Goal: Information Seeking & Learning: Compare options

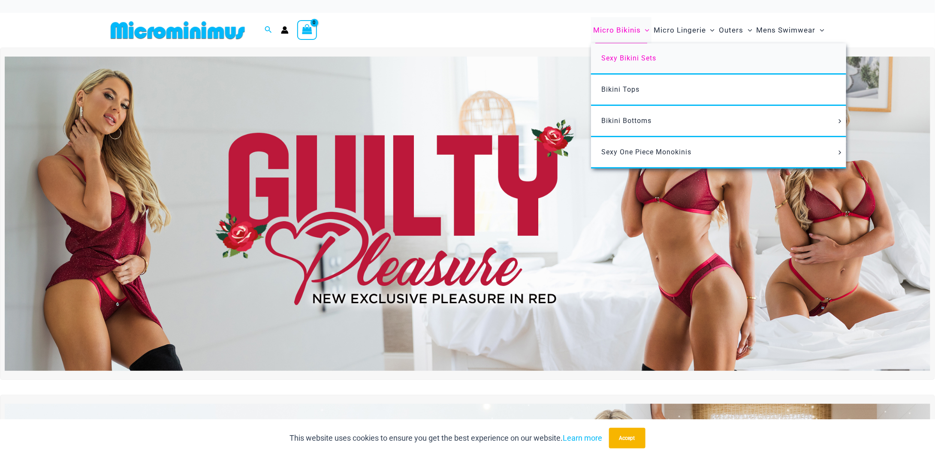
click at [628, 63] on link "Sexy Bikini Sets" at bounding box center [718, 58] width 255 height 31
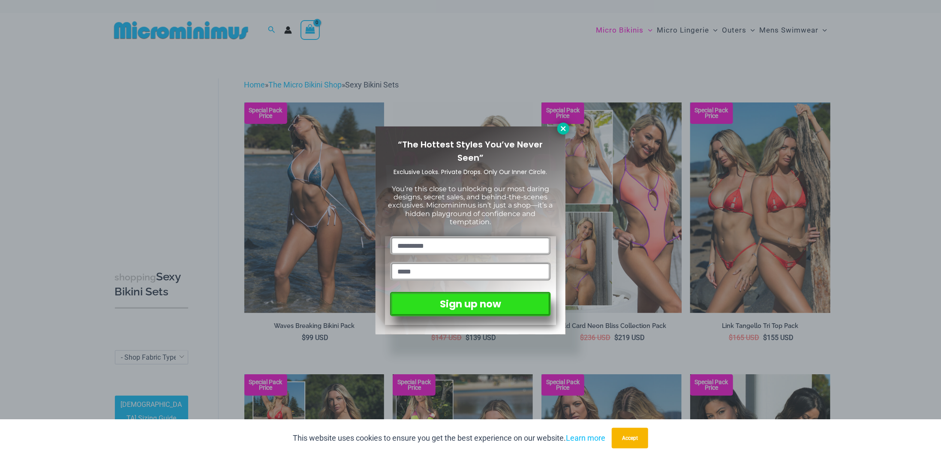
click at [566, 130] on icon at bounding box center [563, 129] width 8 height 8
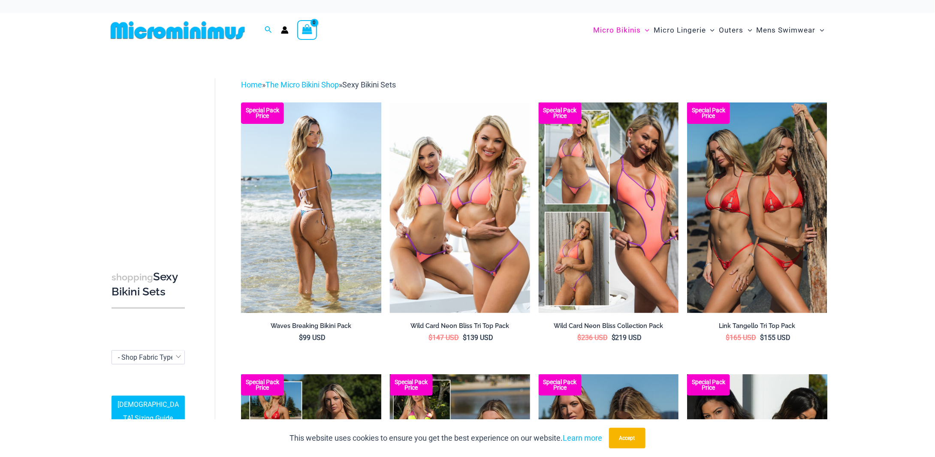
click at [316, 210] on img at bounding box center [311, 207] width 140 height 210
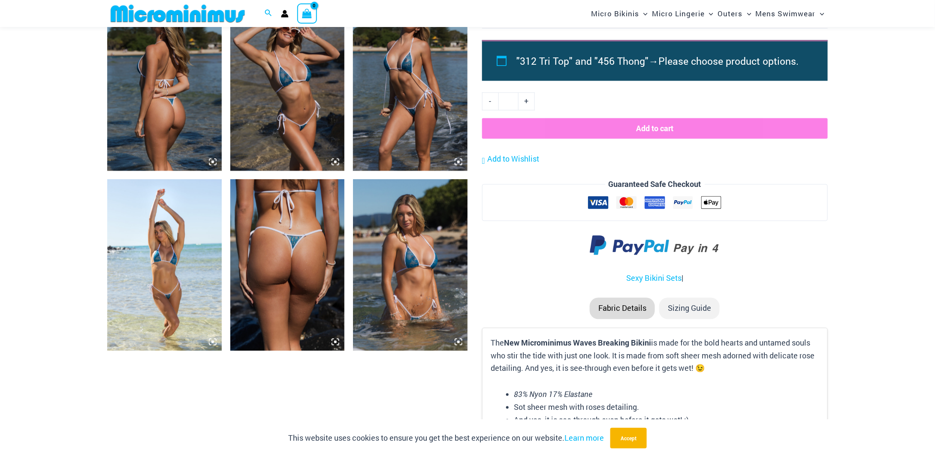
scroll to position [808, 0]
click at [459, 343] on icon at bounding box center [458, 342] width 8 height 8
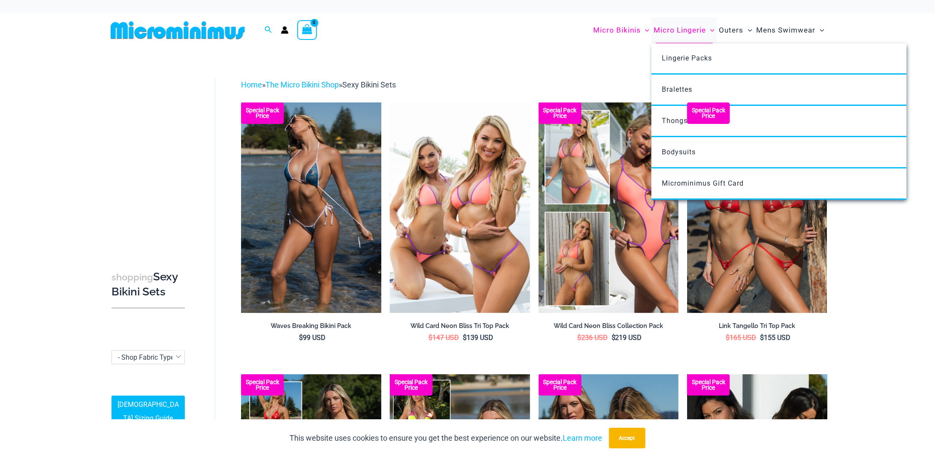
click at [686, 29] on span "Micro Lingerie" at bounding box center [679, 30] width 52 height 22
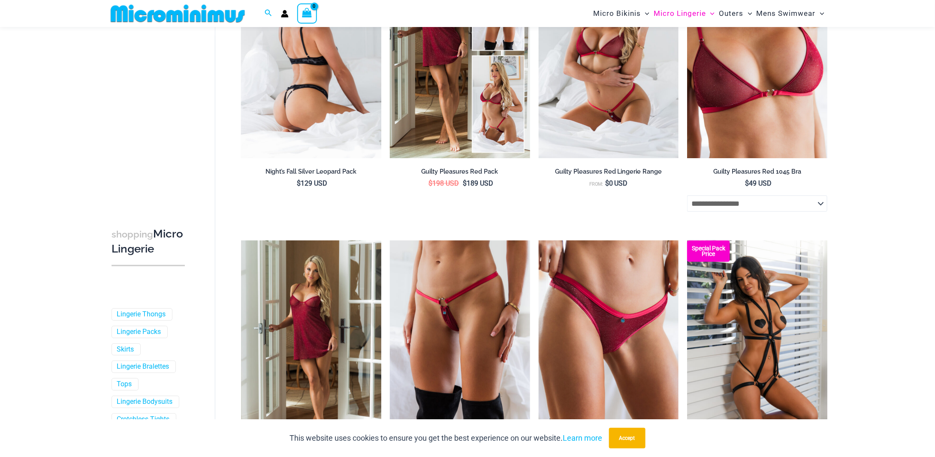
scroll to position [293, 0]
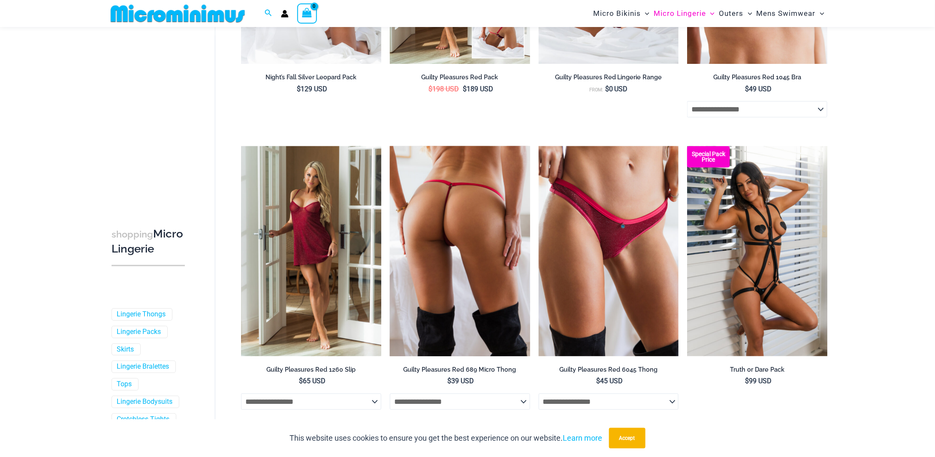
click at [467, 271] on img at bounding box center [460, 251] width 140 height 210
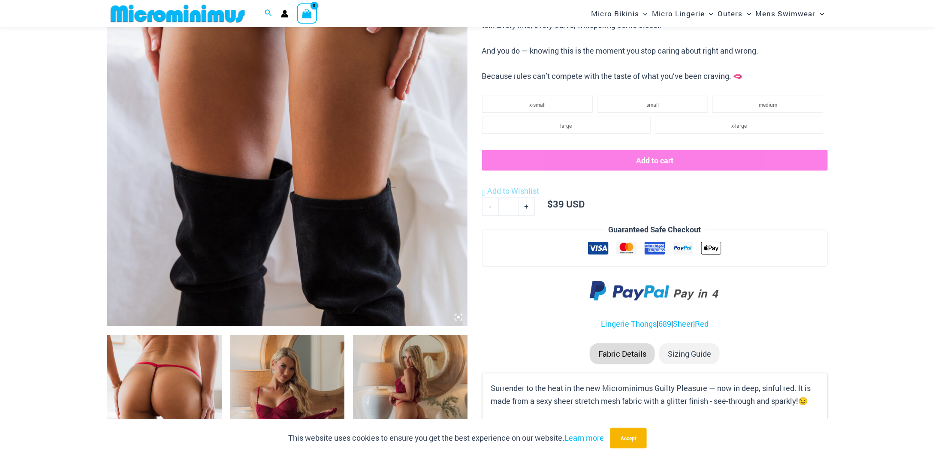
scroll to position [463, 0]
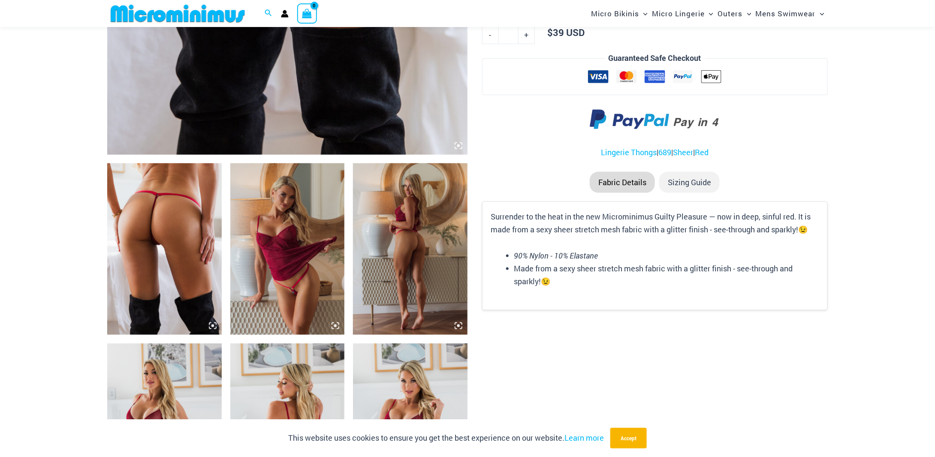
click at [211, 328] on icon at bounding box center [213, 326] width 8 height 8
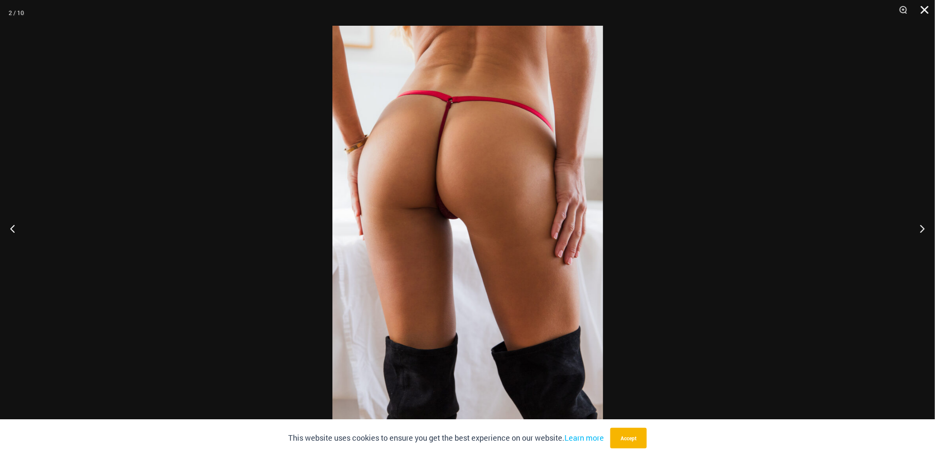
click at [925, 13] on button "Close" at bounding box center [921, 13] width 21 height 26
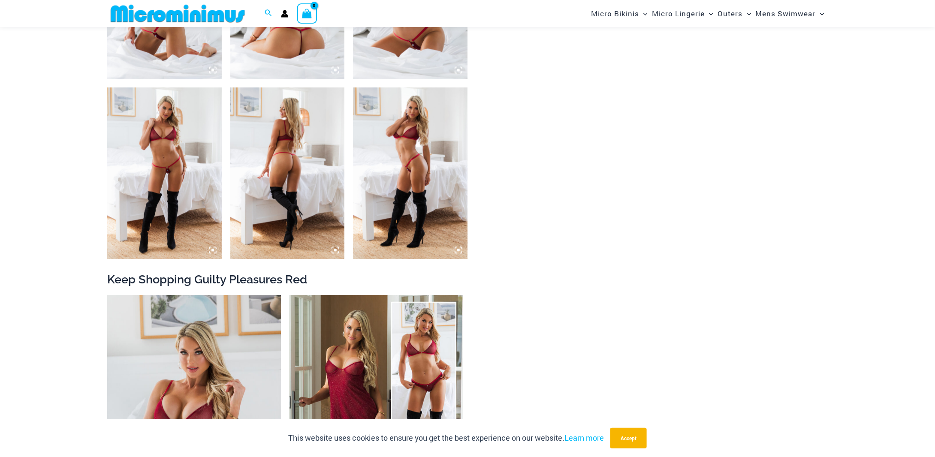
scroll to position [978, 0]
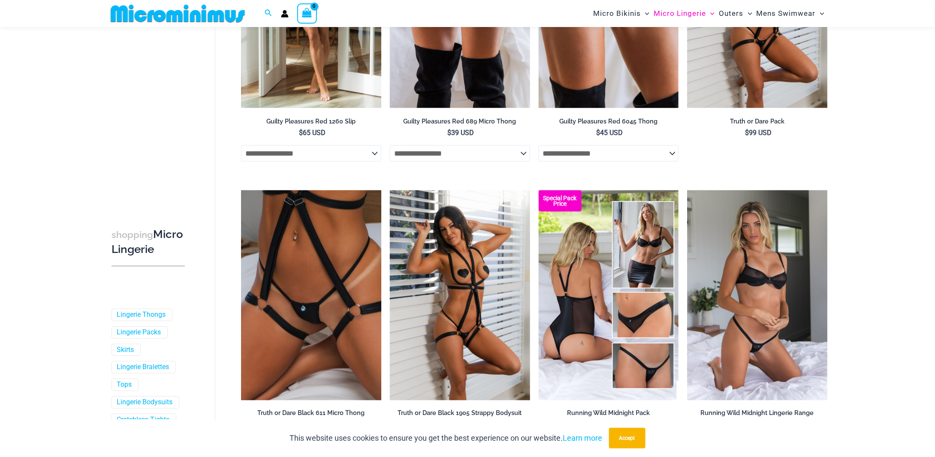
scroll to position [592, 0]
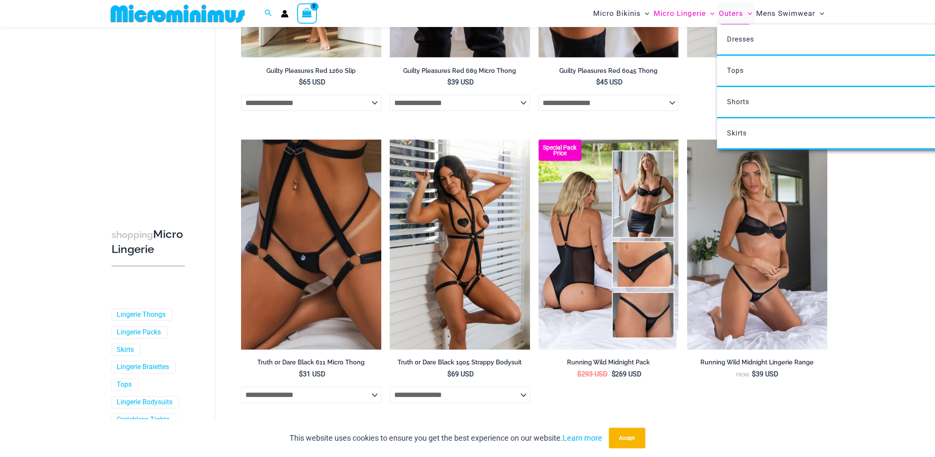
click at [736, 15] on span "Outers" at bounding box center [731, 14] width 24 height 22
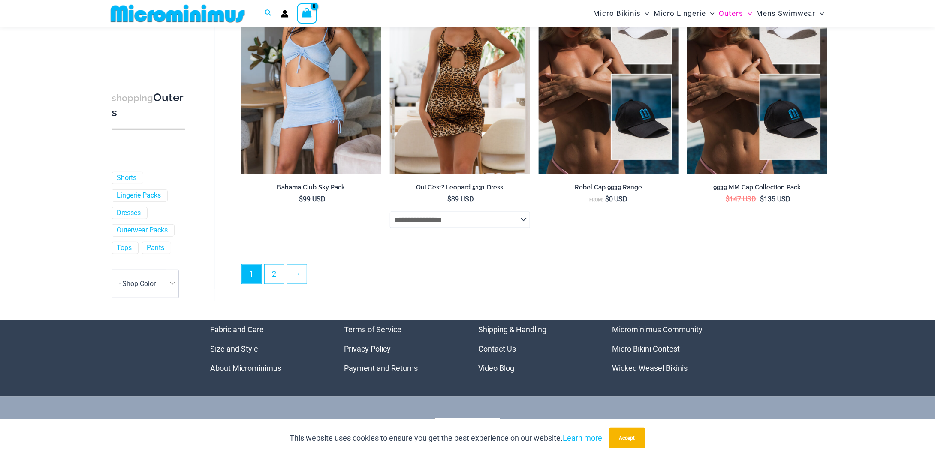
scroll to position [2267, 0]
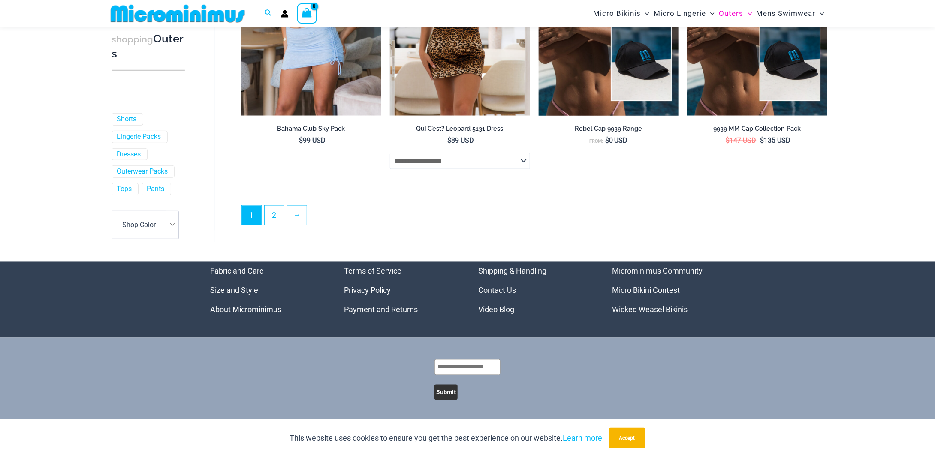
click at [657, 270] on link "Microminimus Community" at bounding box center [657, 271] width 90 height 9
